Goal: Navigation & Orientation: Go to known website

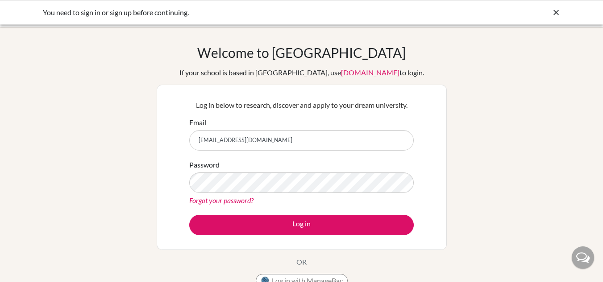
click at [154, 15] on div "You need to sign in or sign up before continuing." at bounding box center [235, 12] width 384 height 11
click at [555, 16] on icon at bounding box center [555, 12] width 9 height 9
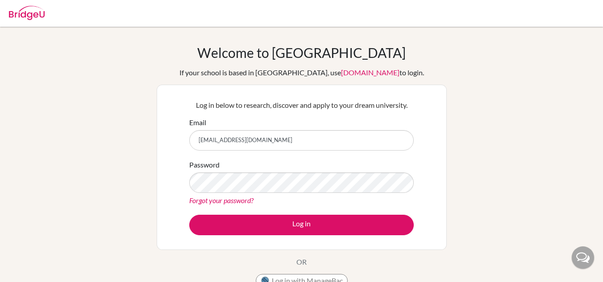
click at [31, 5] on div at bounding box center [27, 11] width 36 height 27
click at [344, 156] on form "Email Password Forgot your password? Log in" at bounding box center [301, 176] width 224 height 118
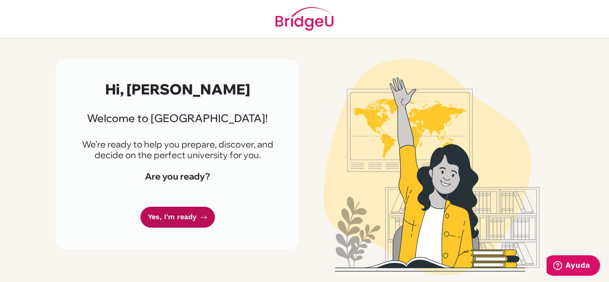
click at [200, 215] on icon at bounding box center [203, 217] width 7 height 7
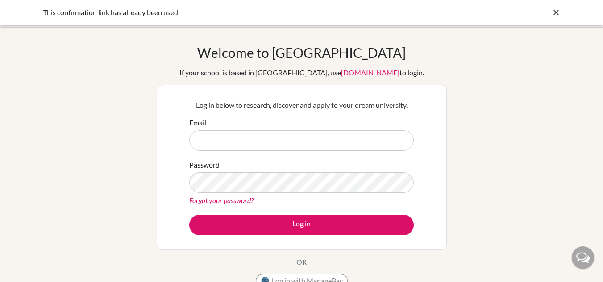
click at [235, 141] on input "Email" at bounding box center [301, 140] width 224 height 21
